Goal: Information Seeking & Learning: Find specific fact

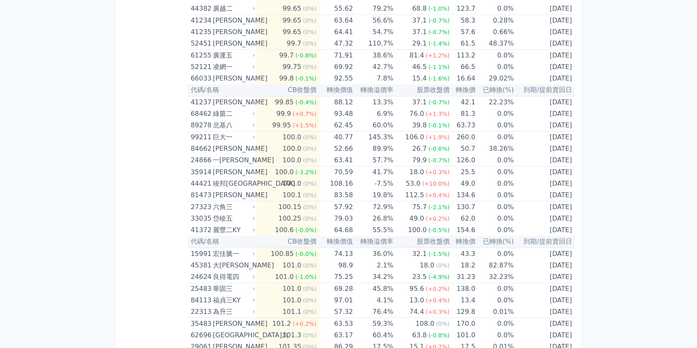
scroll to position [1216, 0]
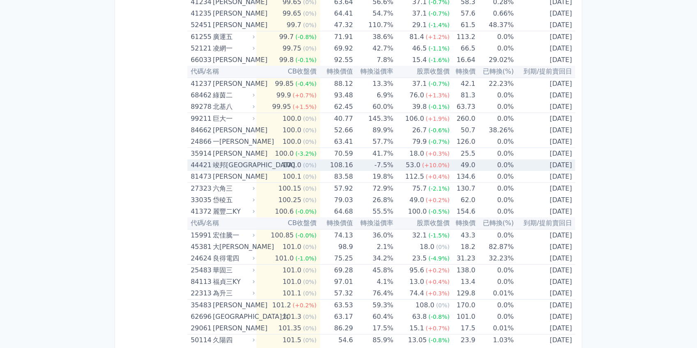
click at [198, 165] on div "44421" at bounding box center [201, 165] width 20 height 12
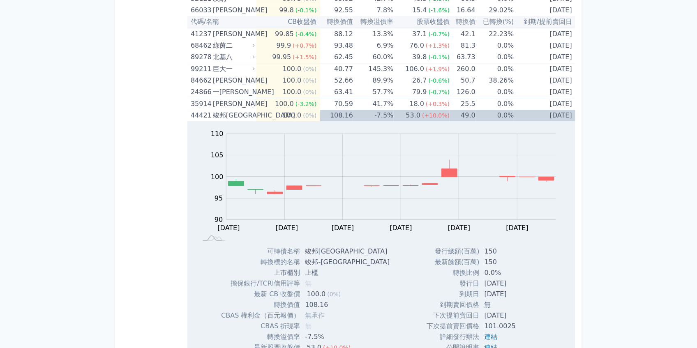
scroll to position [1271, 0]
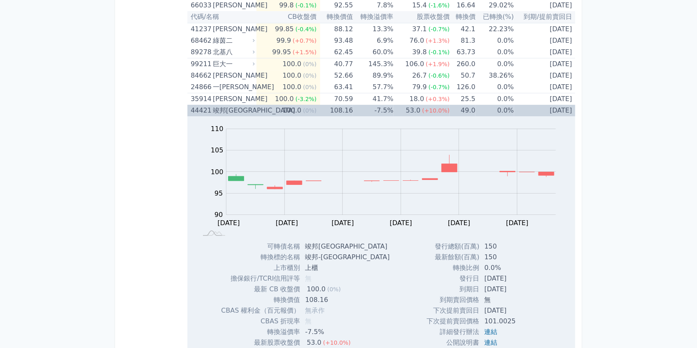
click at [214, 109] on div "竣邦[GEOGRAPHIC_DATA]" at bounding box center [233, 111] width 40 height 12
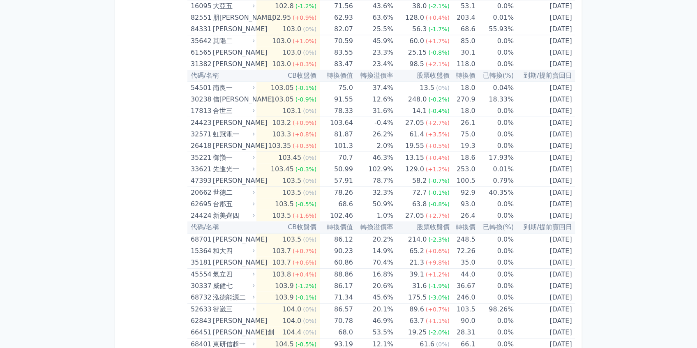
scroll to position [1874, 0]
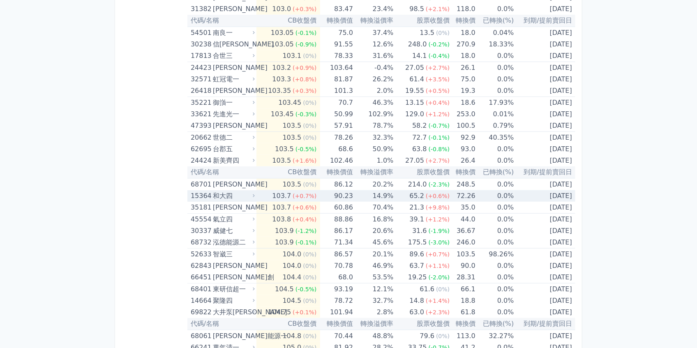
click at [198, 191] on div "15364" at bounding box center [201, 196] width 20 height 12
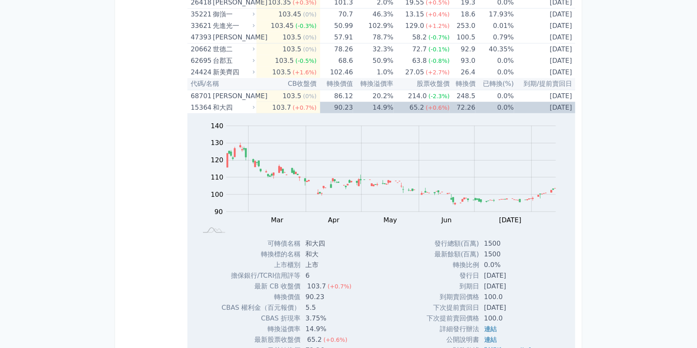
scroll to position [1928, 0]
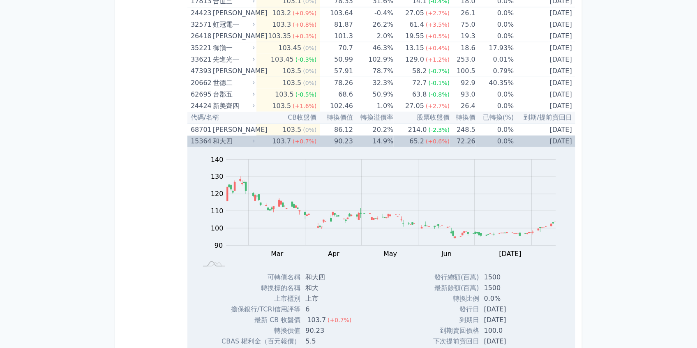
click at [219, 136] on div "和大四" at bounding box center [233, 142] width 40 height 12
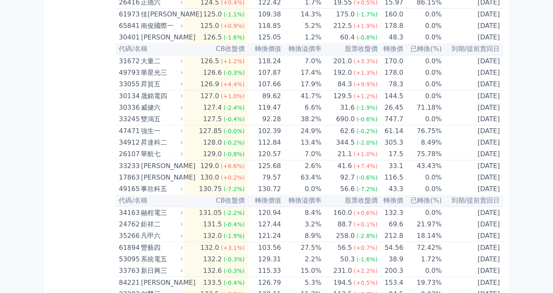
scroll to position [3517, 0]
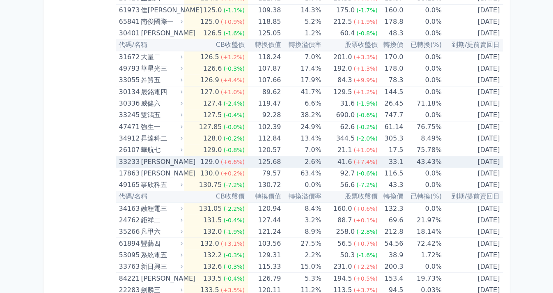
click at [164, 157] on div "[PERSON_NAME]" at bounding box center [161, 162] width 40 height 12
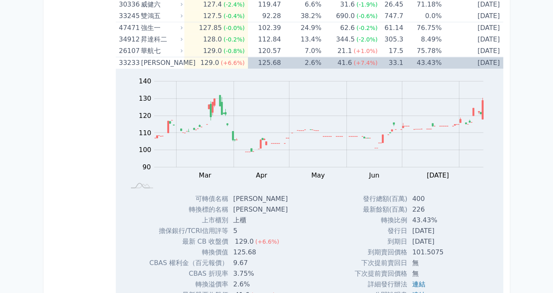
scroll to position [3626, 0]
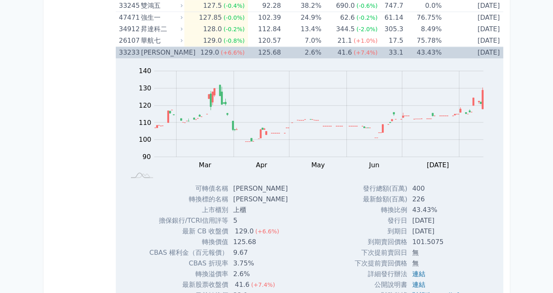
click at [138, 47] on div "33233" at bounding box center [129, 53] width 20 height 12
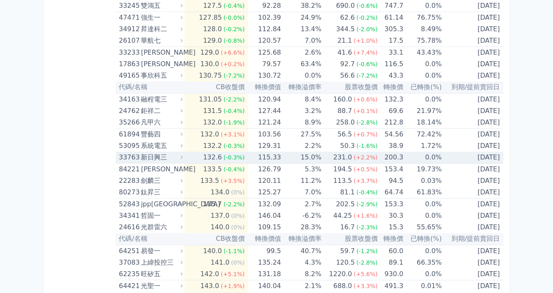
drag, startPoint x: 130, startPoint y: 150, endPoint x: 145, endPoint y: 158, distance: 17.6
click at [130, 152] on div "33763" at bounding box center [129, 158] width 20 height 12
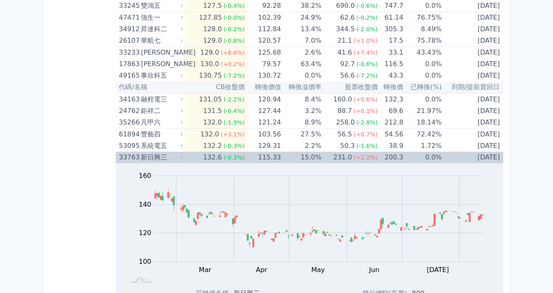
scroll to position [3736, 0]
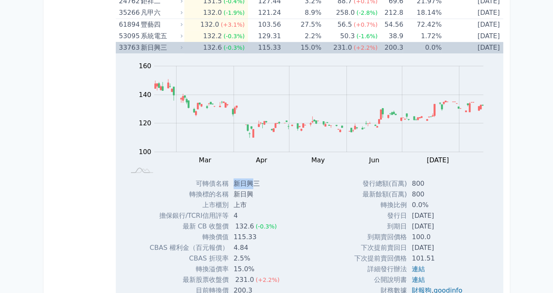
drag, startPoint x: 250, startPoint y: 179, endPoint x: 237, endPoint y: 178, distance: 13.6
click at [237, 178] on td "新日興三" at bounding box center [258, 183] width 58 height 11
copy td "新日興"
click at [147, 42] on div "新日興三" at bounding box center [161, 48] width 40 height 12
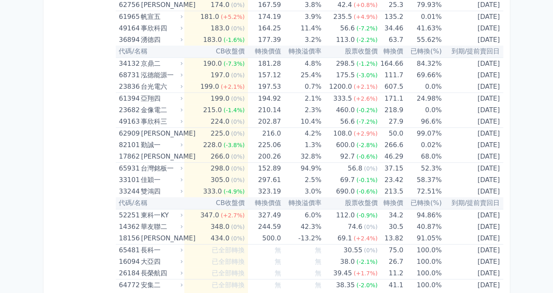
scroll to position [4119, 0]
